Goal: Information Seeking & Learning: Find specific fact

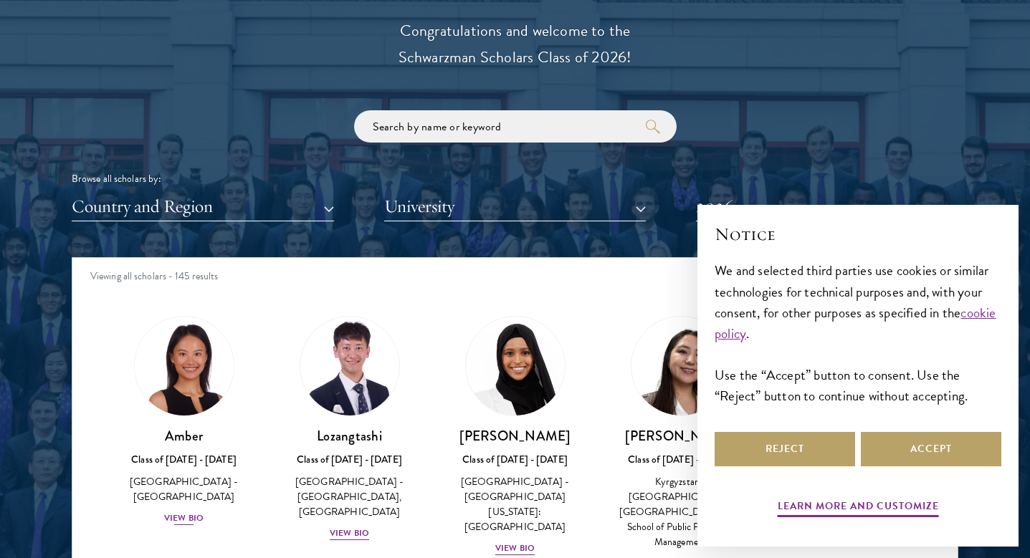
scroll to position [1670, 0]
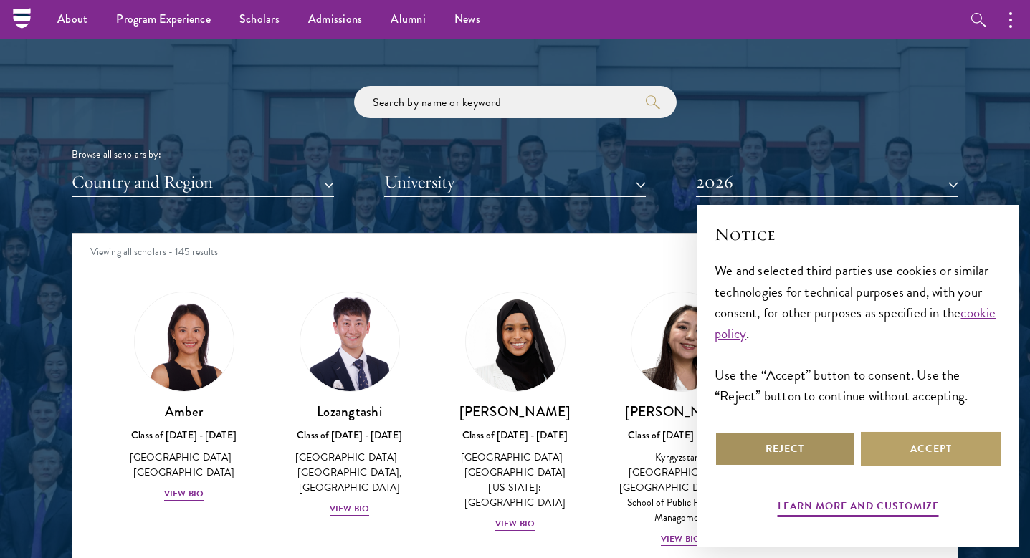
click at [798, 458] on button "Reject" at bounding box center [785, 449] width 140 height 34
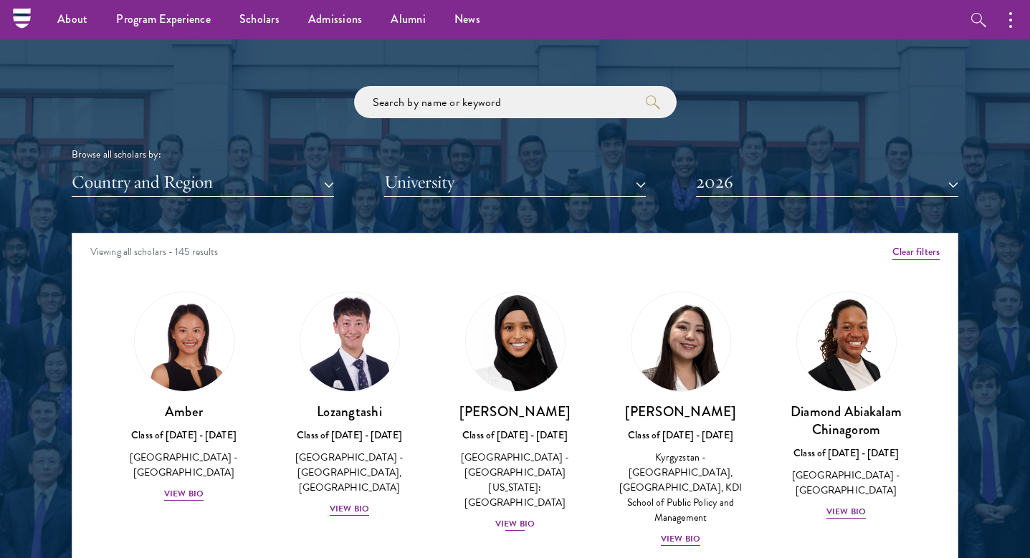
scroll to position [8, 0]
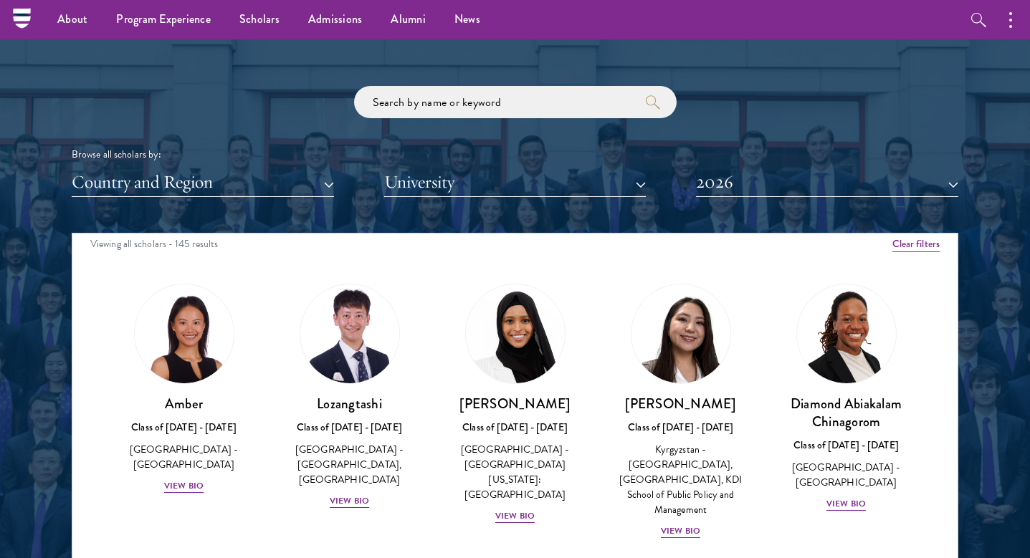
click at [771, 182] on button "2026" at bounding box center [827, 182] width 262 height 29
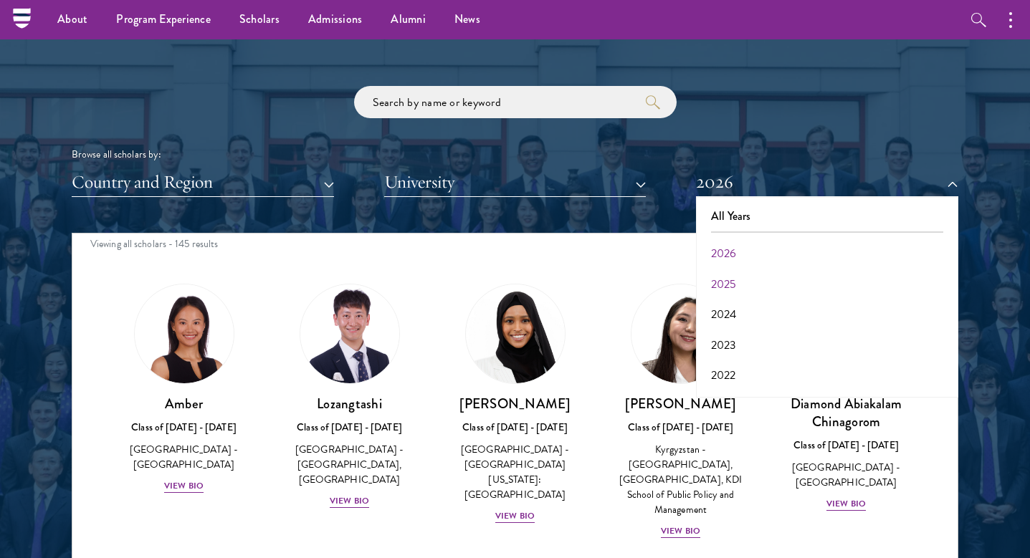
click at [732, 282] on button "2025" at bounding box center [827, 285] width 254 height 30
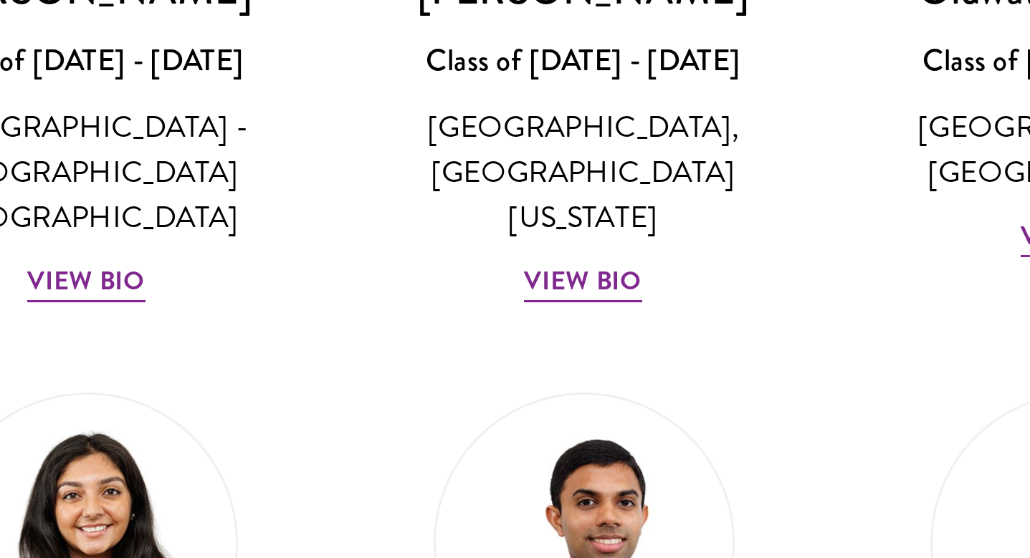
scroll to position [1670, 0]
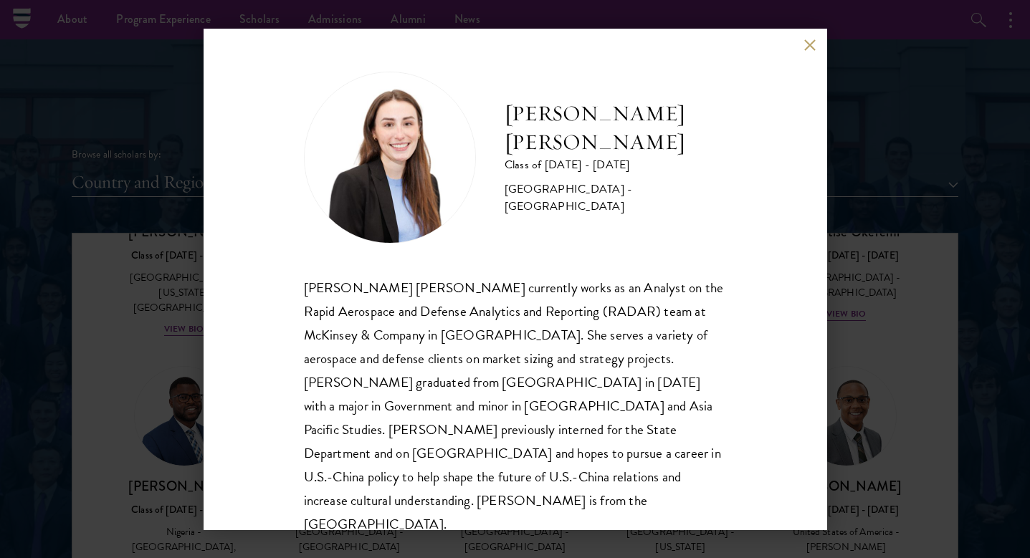
click at [374, 153] on img at bounding box center [390, 158] width 172 height 172
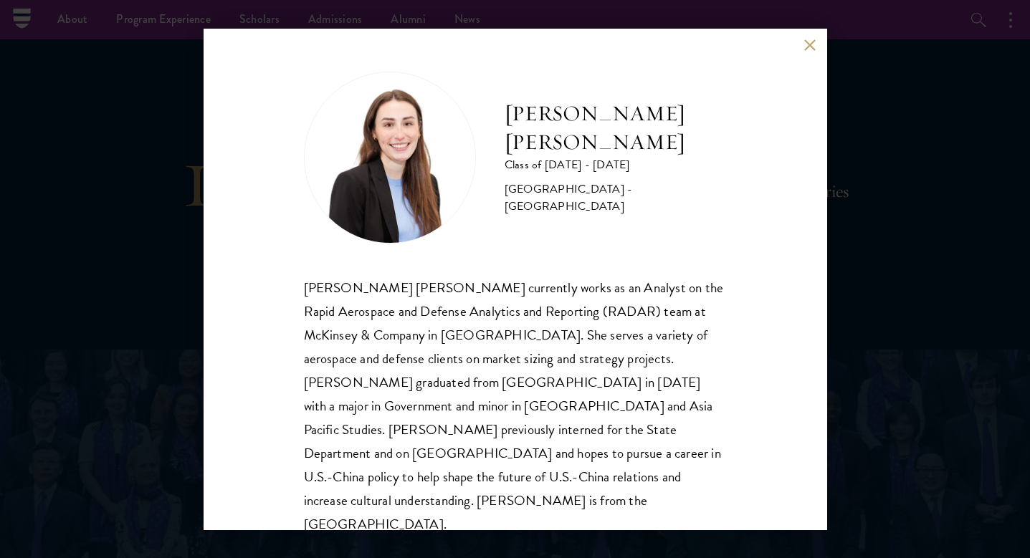
click at [806, 45] on button at bounding box center [810, 45] width 12 height 12
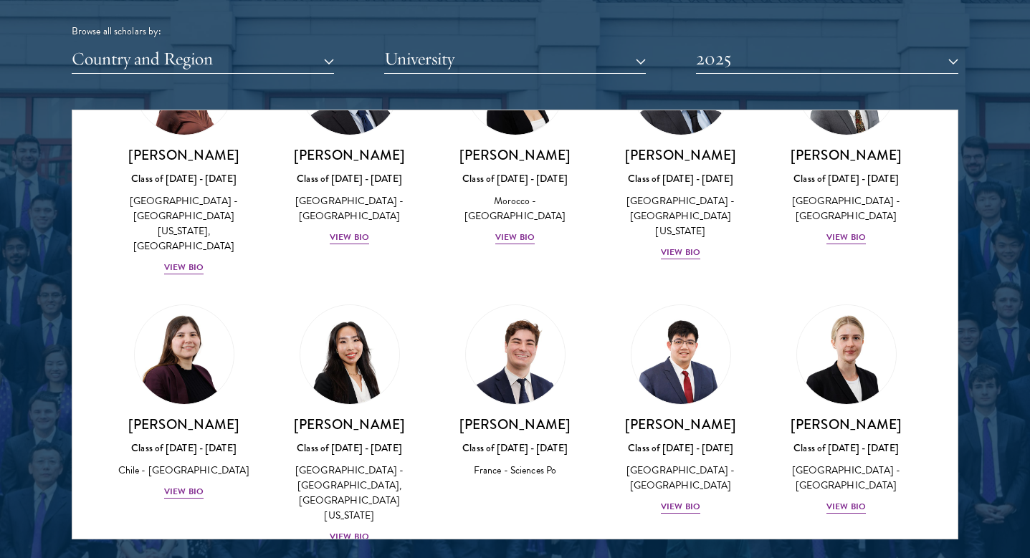
scroll to position [683, 0]
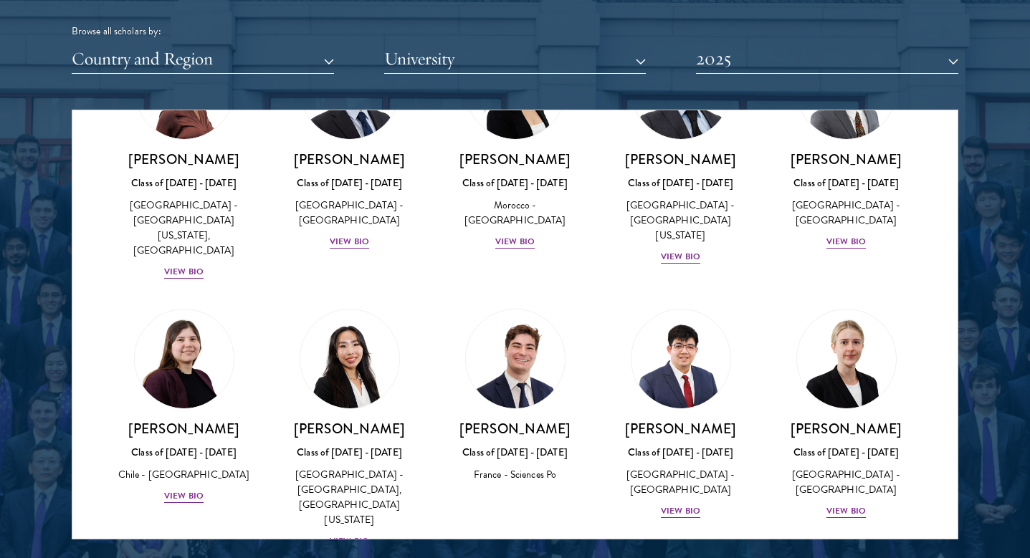
click at [511, 310] on img at bounding box center [515, 359] width 99 height 99
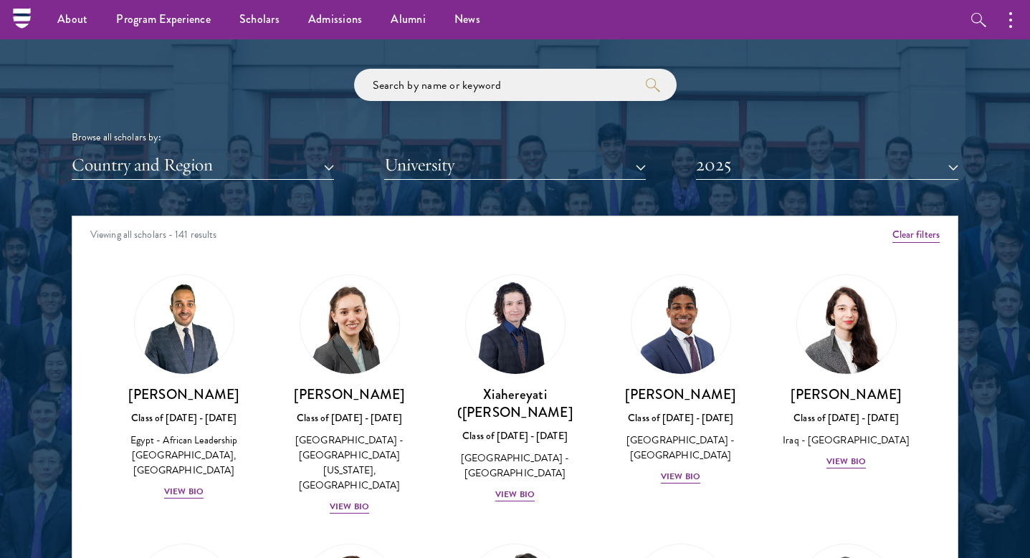
scroll to position [1664, 0]
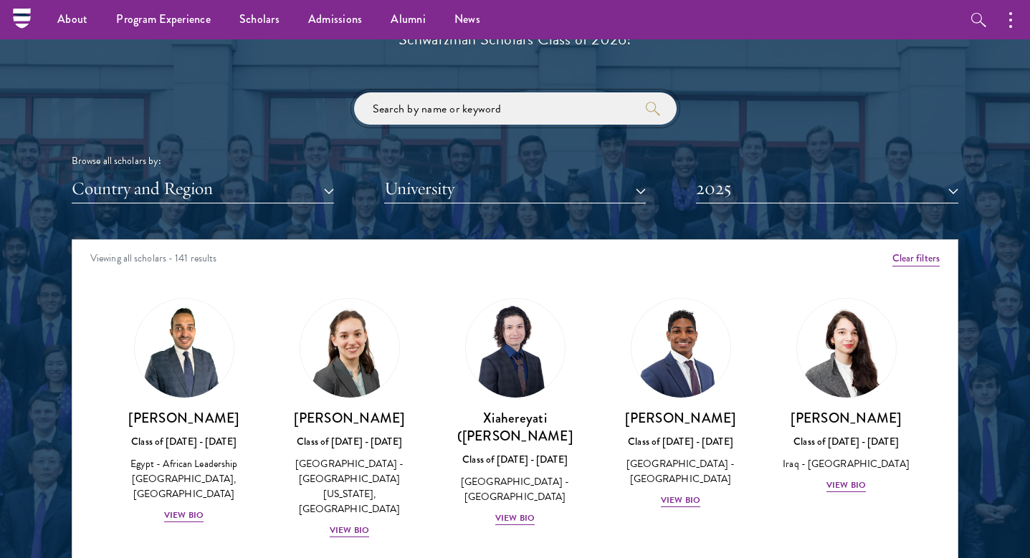
click at [439, 109] on input "search" at bounding box center [515, 108] width 323 height 32
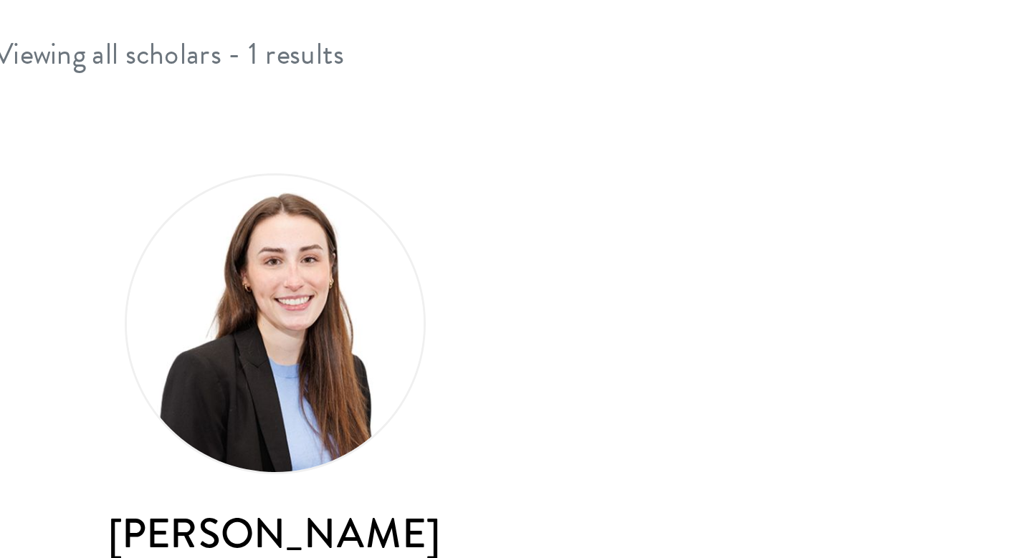
type input "henl"
click at [130, 426] on img at bounding box center [184, 480] width 109 height 109
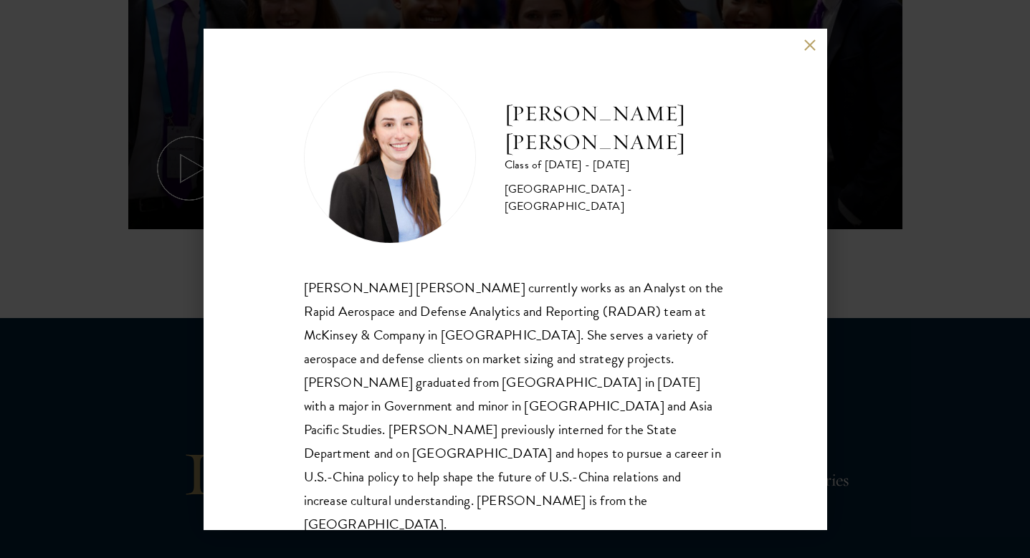
click at [811, 45] on button at bounding box center [810, 45] width 12 height 12
